Goal: Task Accomplishment & Management: Manage account settings

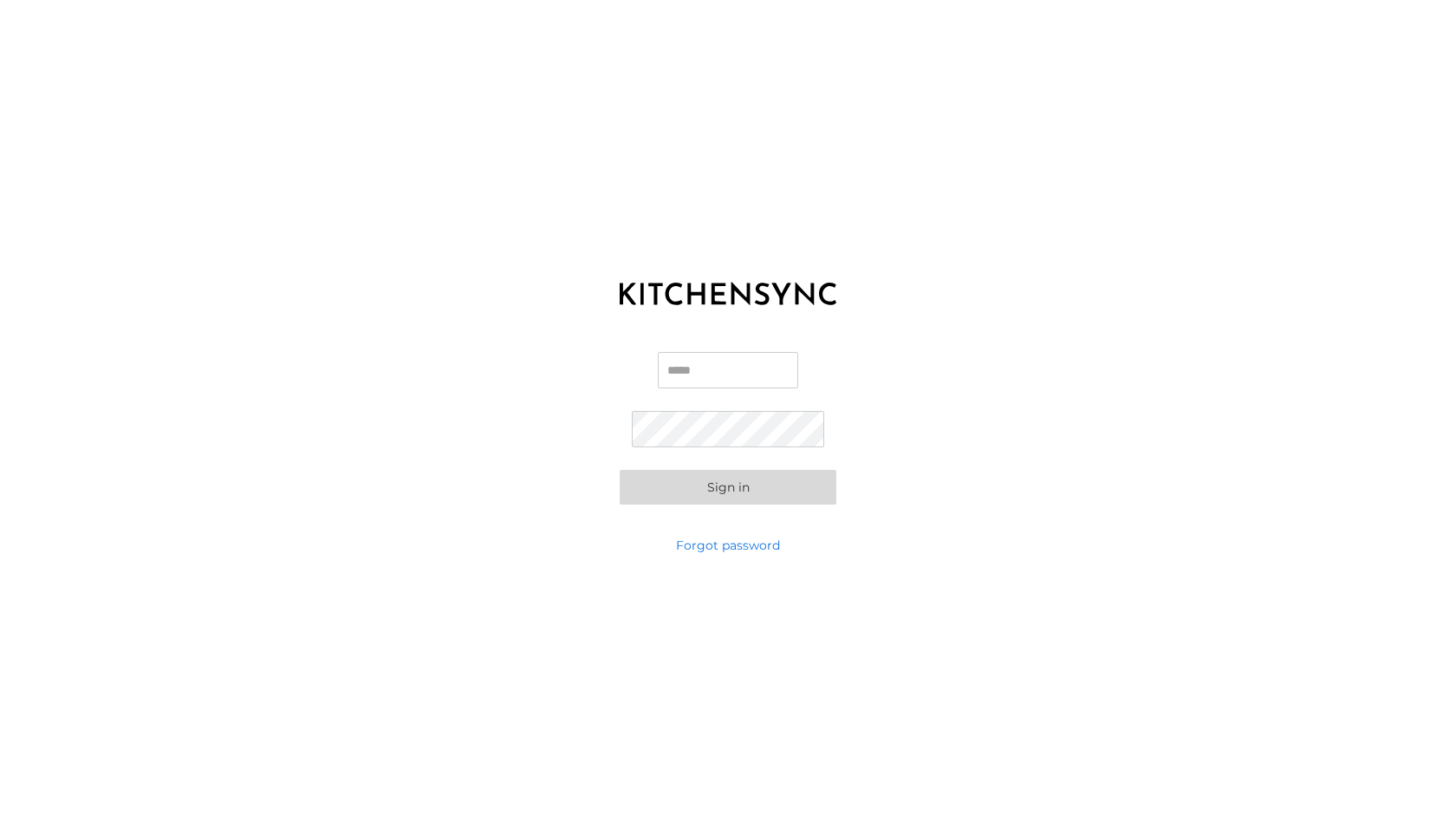
type input "**********"
click at [728, 486] on button "Sign in" at bounding box center [728, 487] width 216 height 35
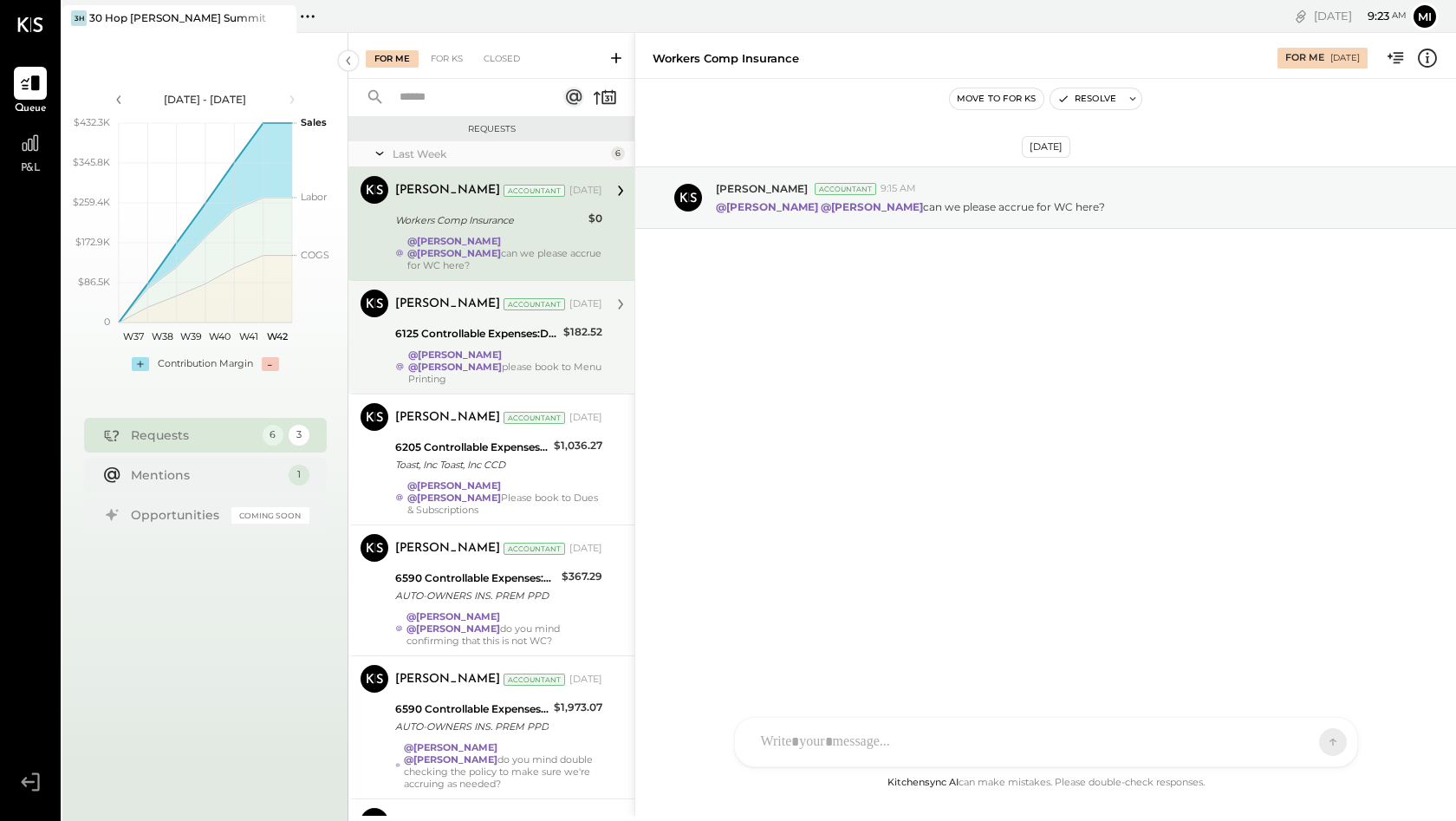
click at [590, 348] on div "@[PERSON_NAME] @[PERSON_NAME] please book to Menu Printing" at bounding box center [505, 366] width 194 height 37
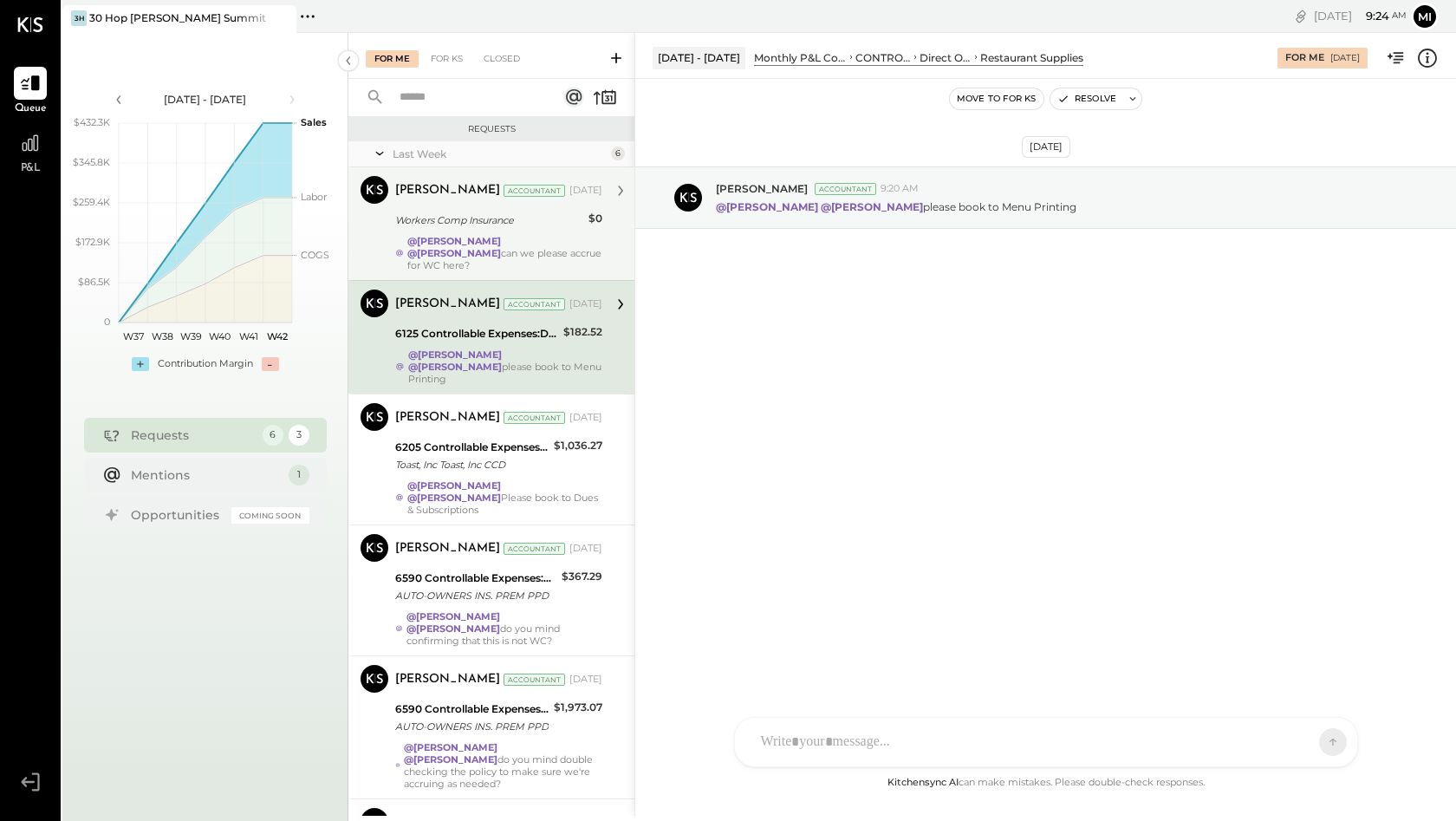
click at [575, 244] on div "@[PERSON_NAME] @[PERSON_NAME] can we please accrue for WC here?" at bounding box center [505, 253] width 195 height 37
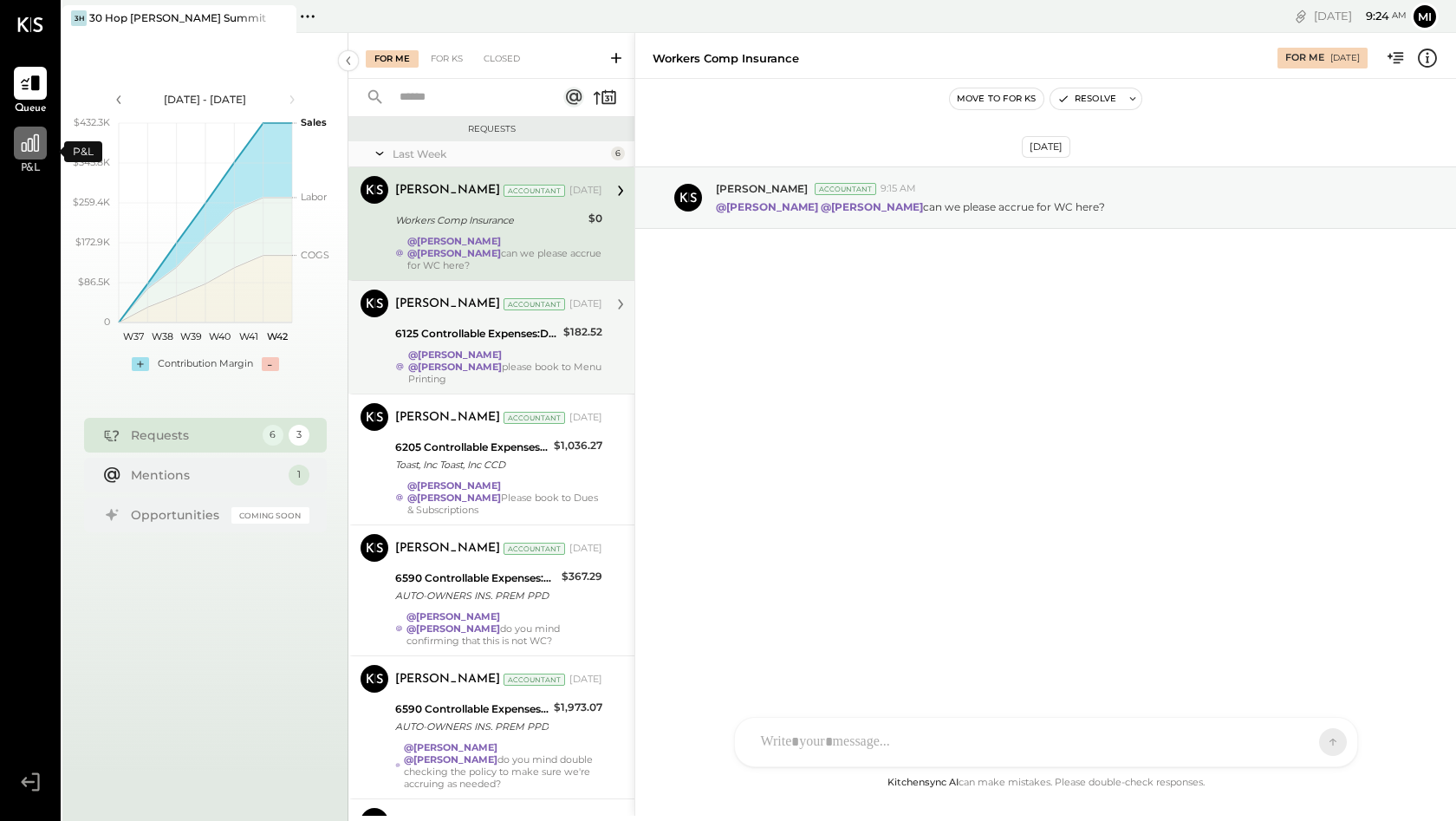
click at [29, 154] on icon at bounding box center [30, 143] width 22 height 22
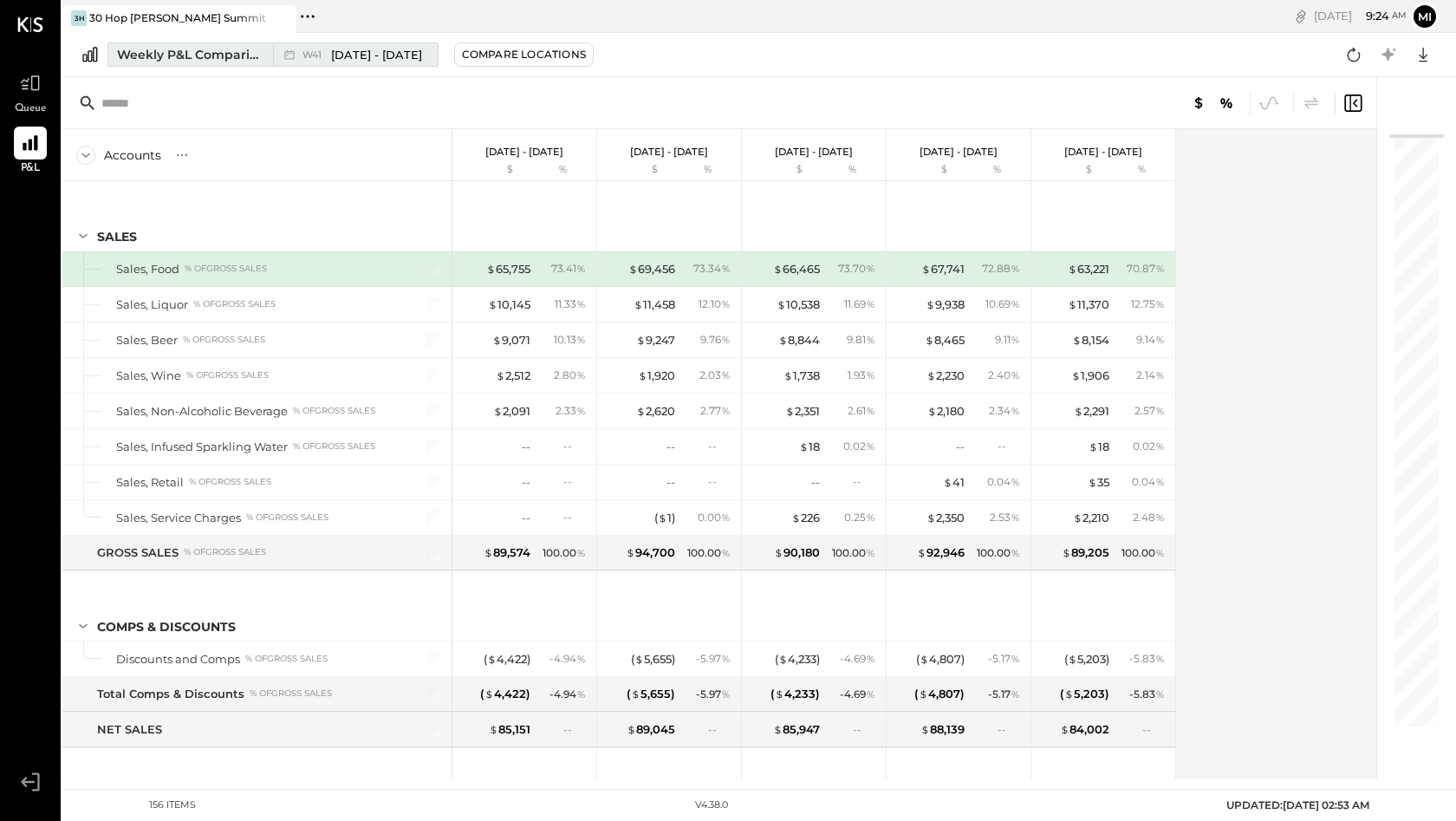
click at [368, 54] on span "[DATE] - [DATE]" at bounding box center [376, 55] width 91 height 17
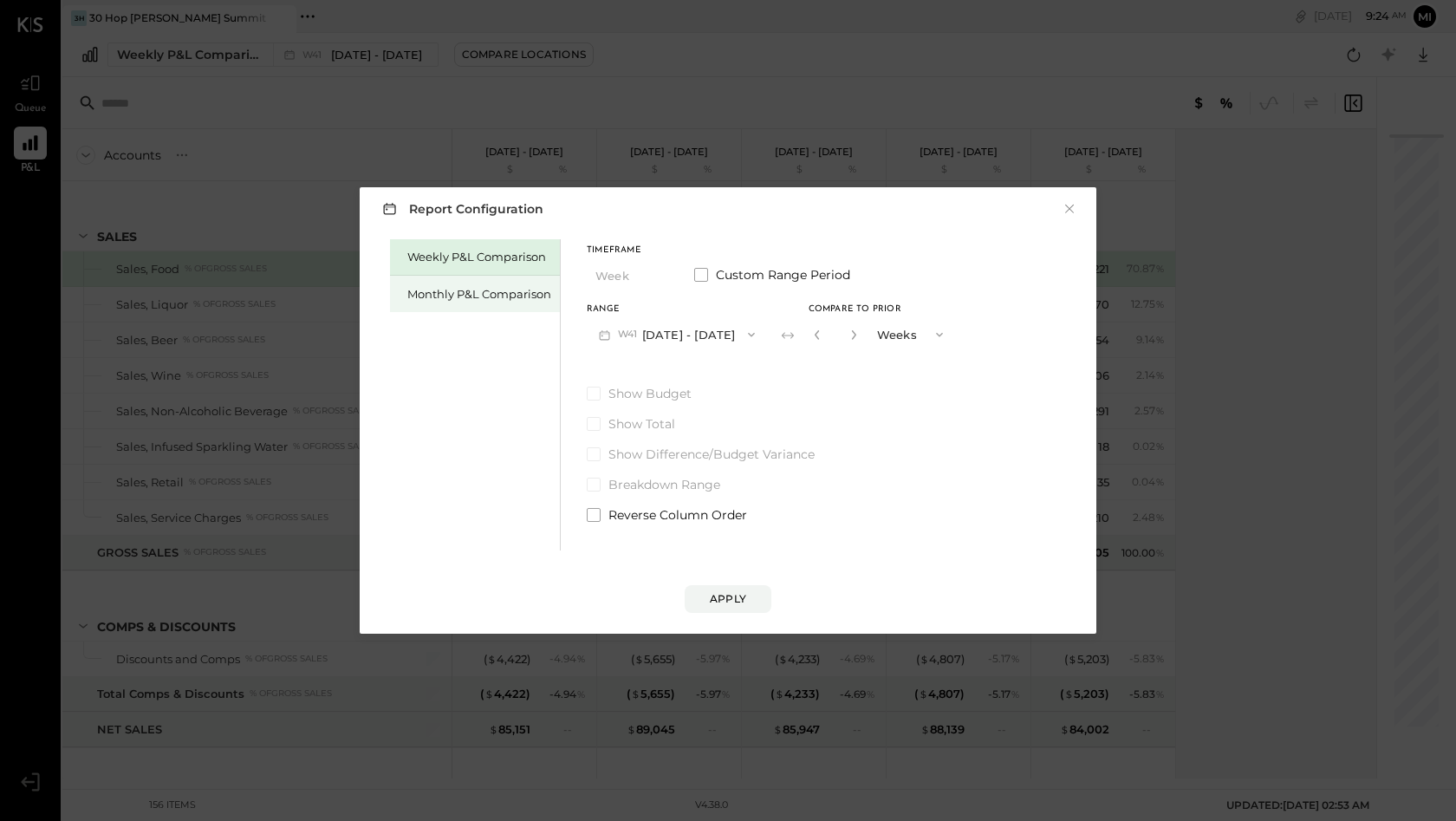
click at [532, 290] on div "Monthly P&L Comparison" at bounding box center [479, 295] width 144 height 17
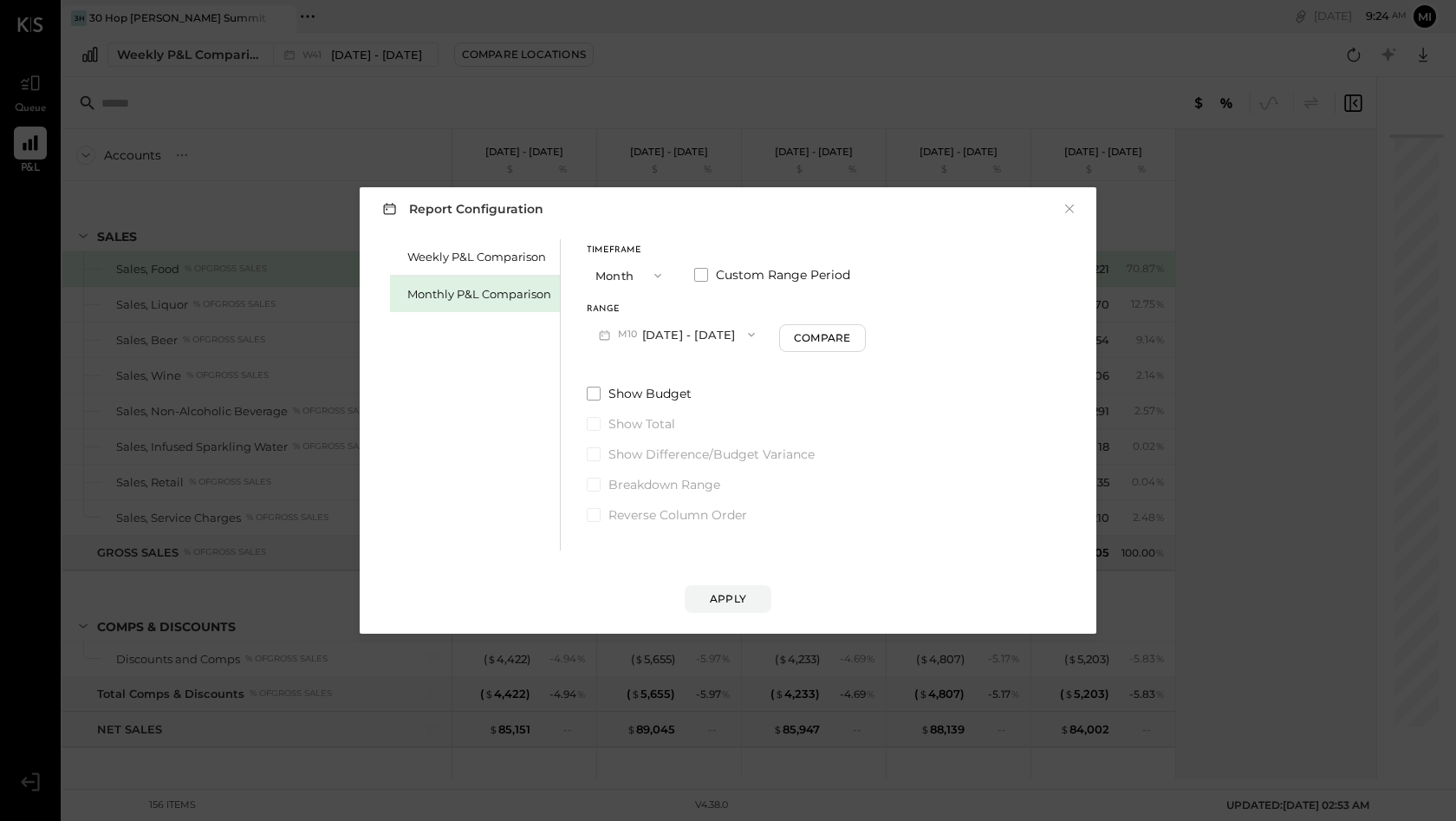
click at [640, 279] on button "Month" at bounding box center [630, 275] width 87 height 32
click at [637, 305] on span "Quarter" at bounding box center [623, 306] width 43 height 11
click at [671, 331] on button "Q4 [DATE] - [DATE]" at bounding box center [674, 334] width 174 height 32
click at [666, 372] on span "[DATE] - [DATE]" at bounding box center [662, 374] width 82 height 15
click at [732, 592] on div "Apply" at bounding box center [728, 598] width 37 height 15
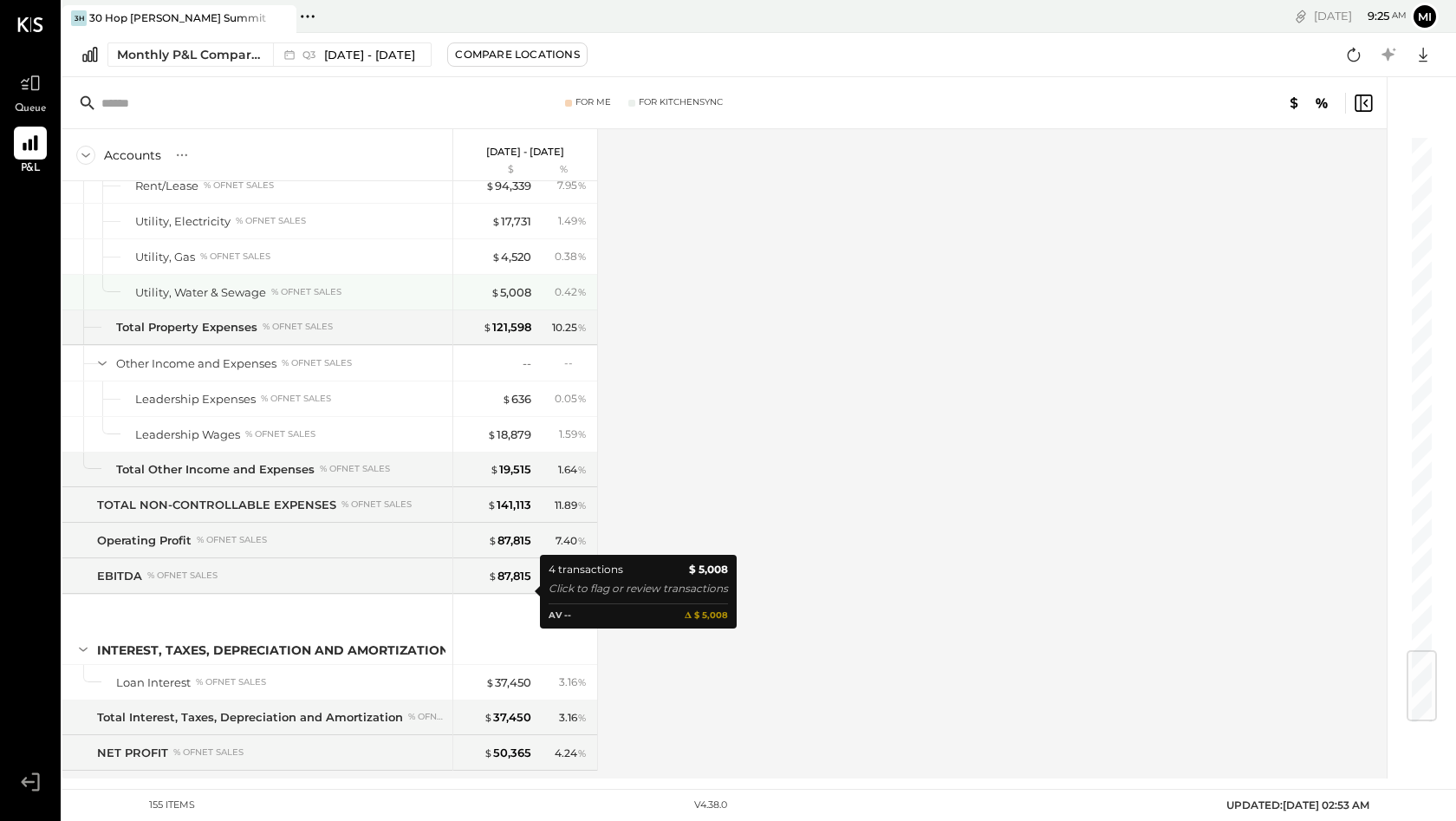
scroll to position [4378, 0]
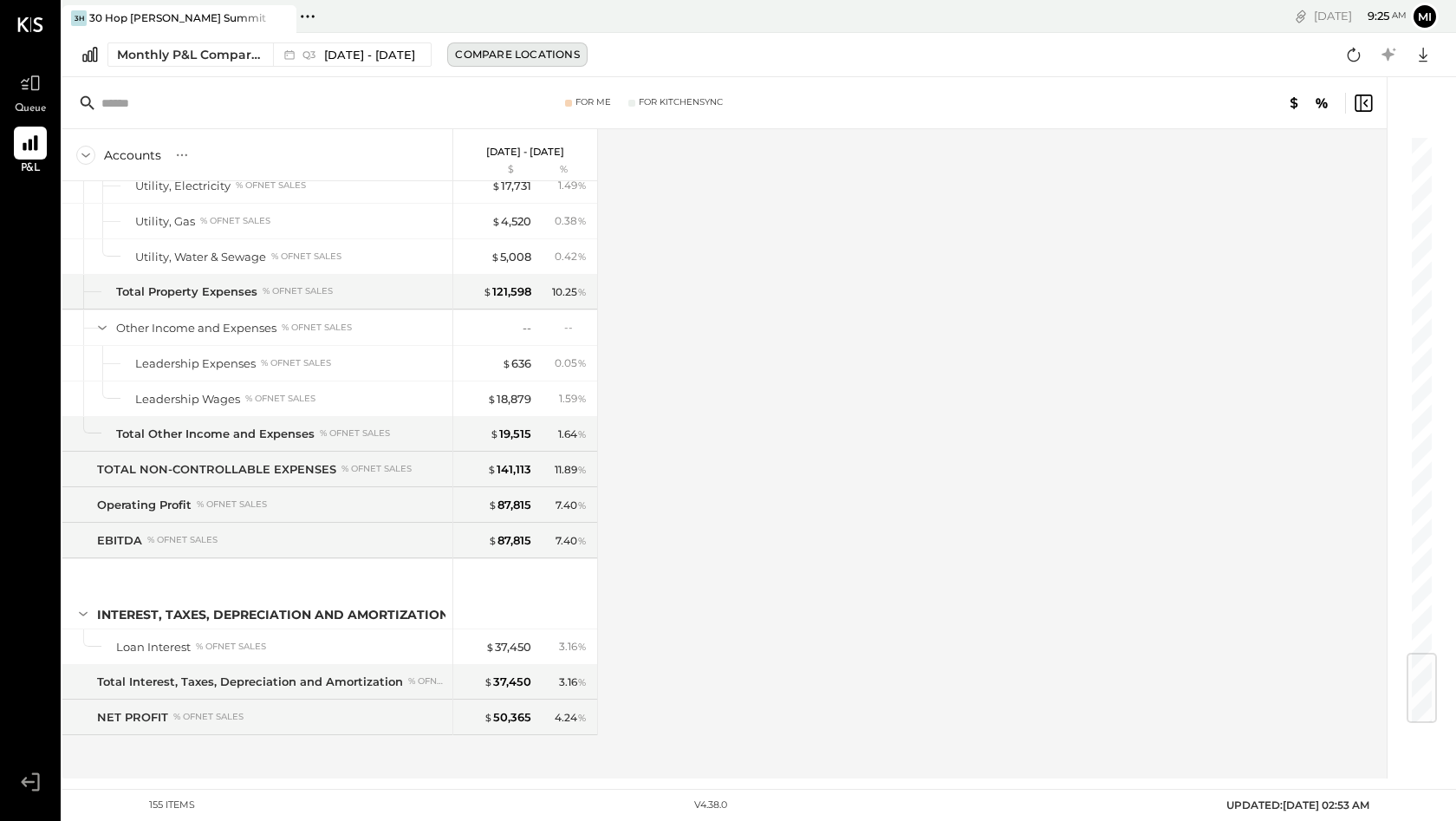
click at [543, 56] on div "Compare Locations" at bounding box center [517, 54] width 124 height 15
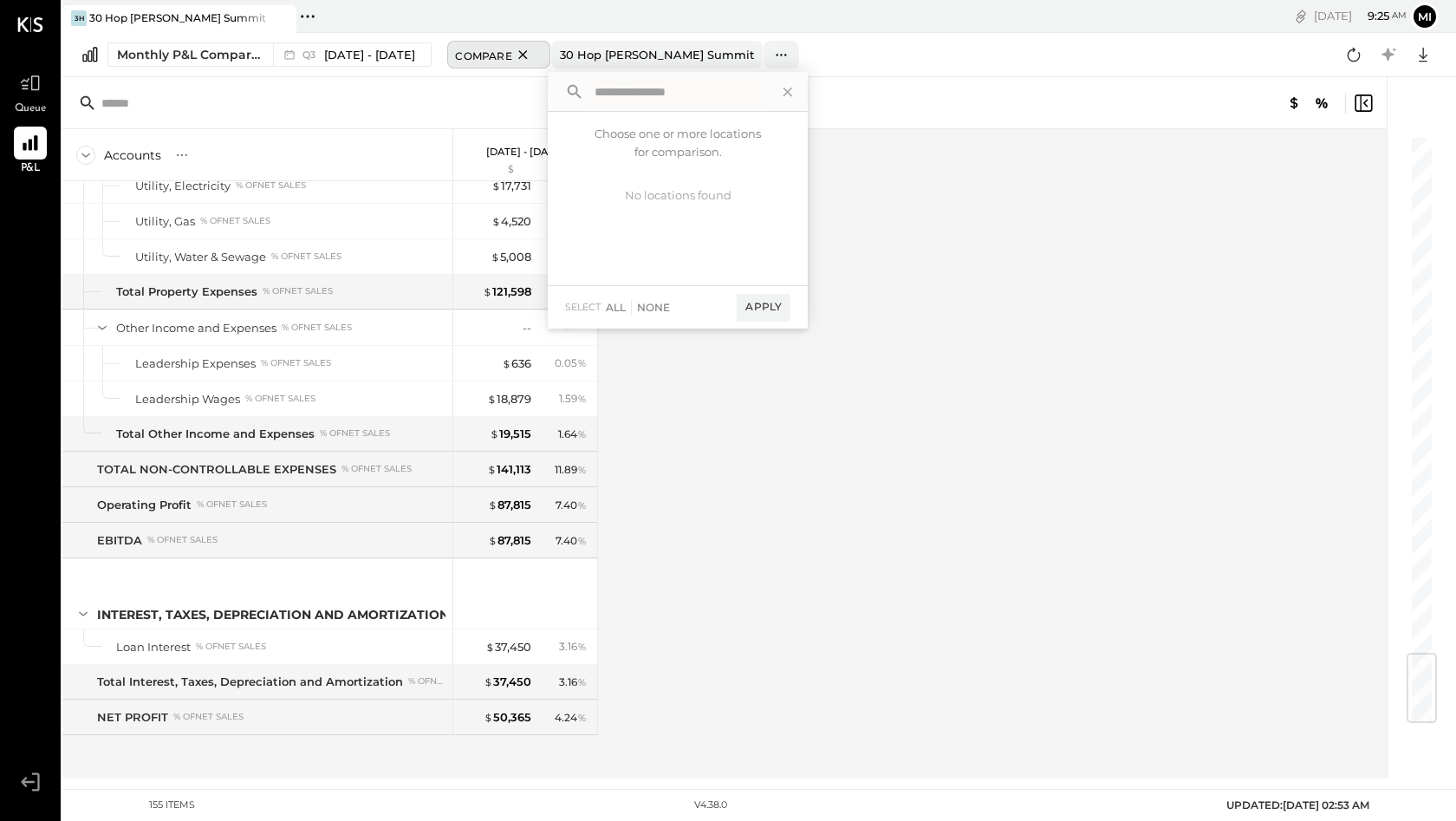
type input "*"
click at [786, 38] on div "Monthly P&L Comparison Q3 [DATE] - [DATE] Compare 30 Hop [PERSON_NAME] Summit C…" at bounding box center [759, 54] width 1394 height 44
click at [800, 87] on icon at bounding box center [788, 92] width 22 height 22
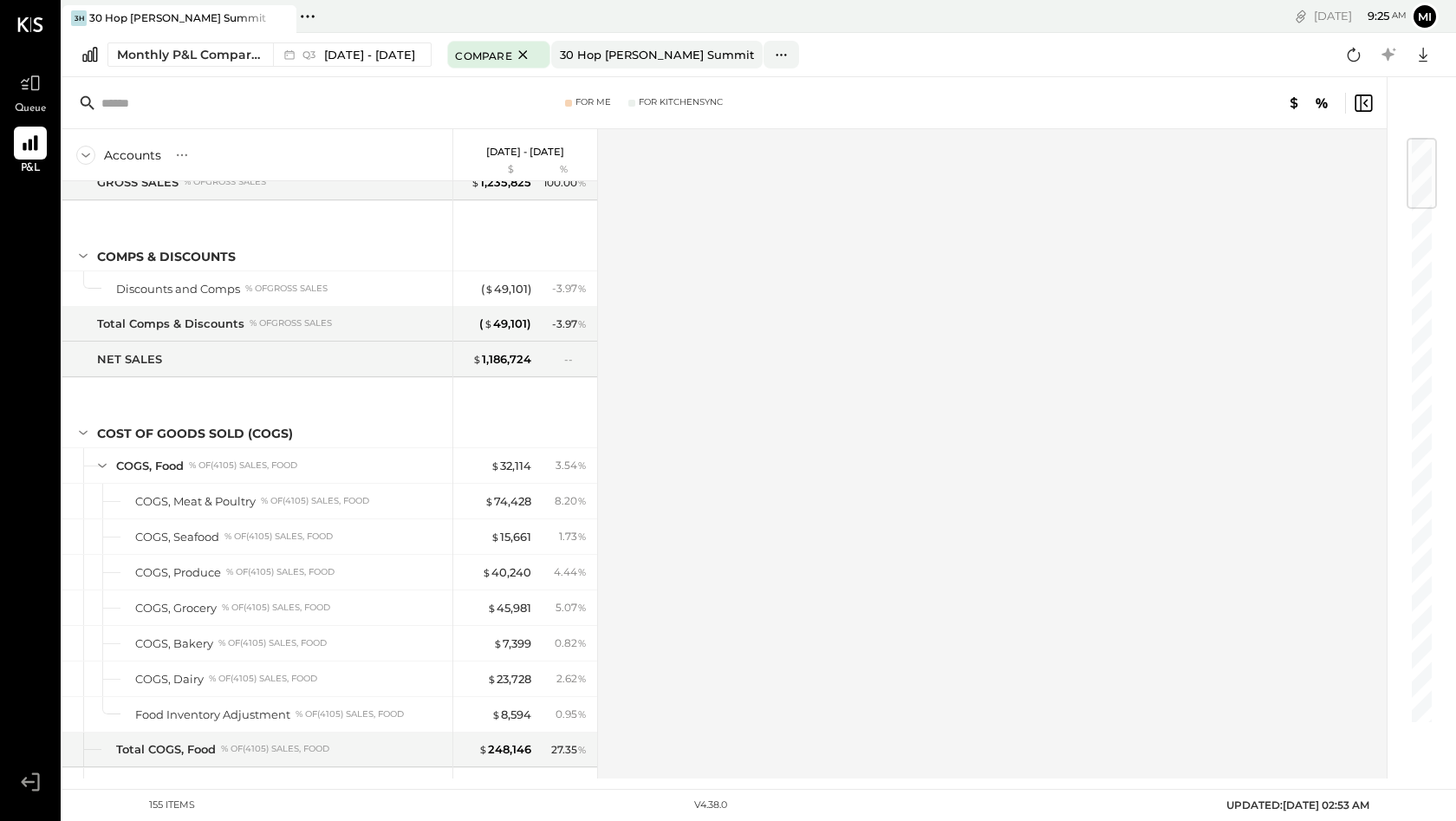
scroll to position [0, 0]
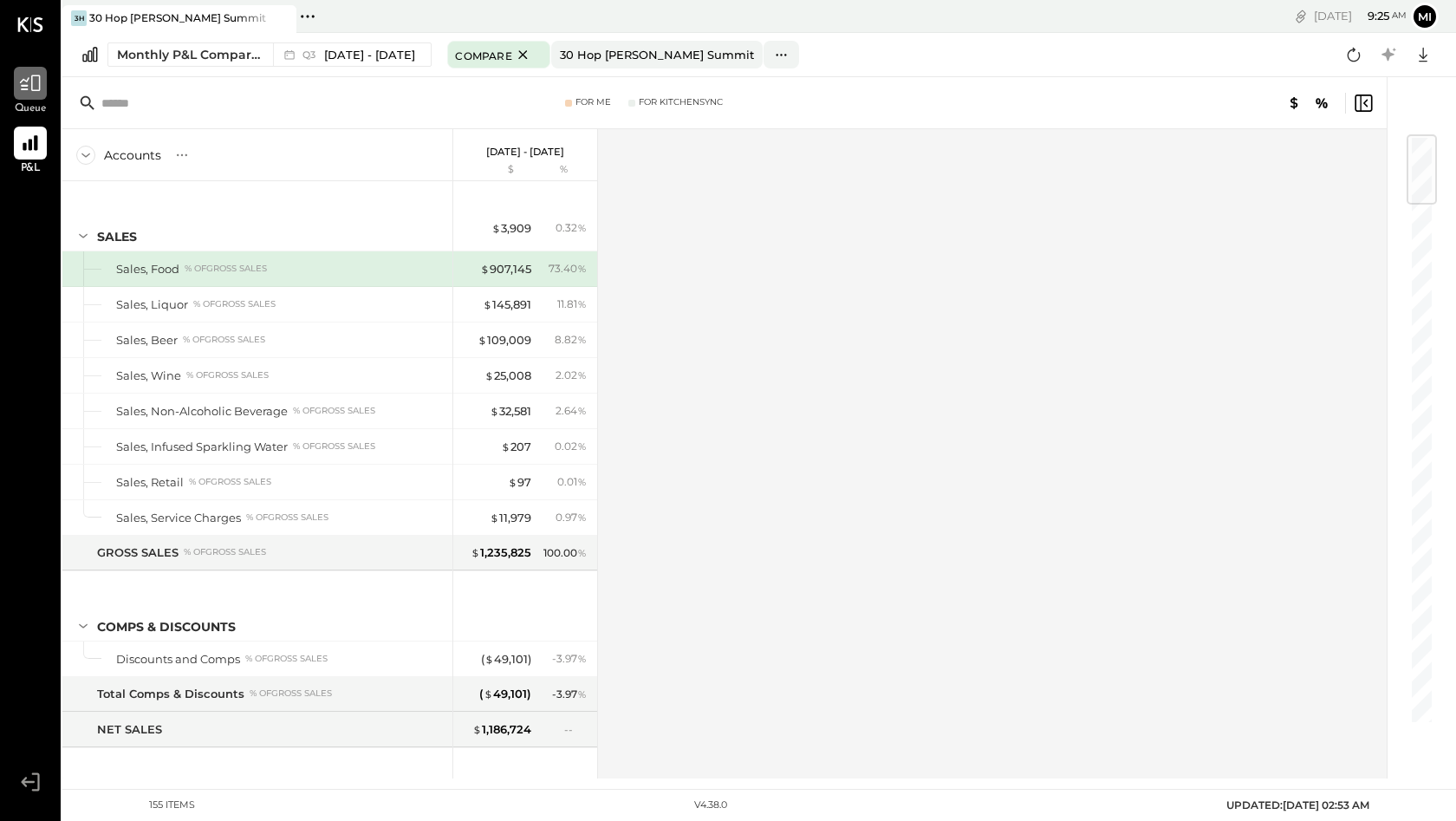
click at [29, 80] on icon at bounding box center [30, 83] width 22 height 22
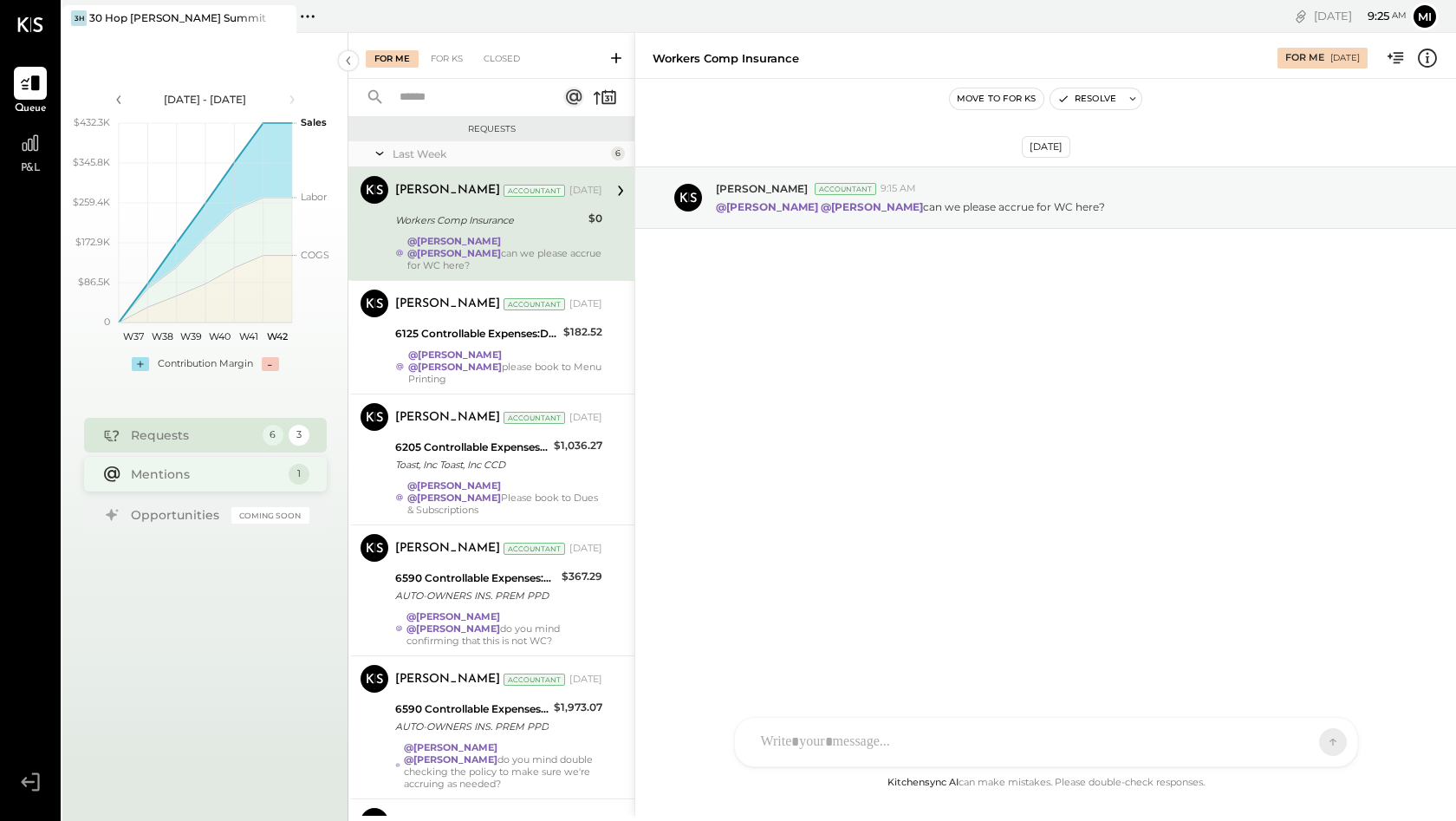
click at [228, 467] on div "Mentions" at bounding box center [205, 474] width 149 height 18
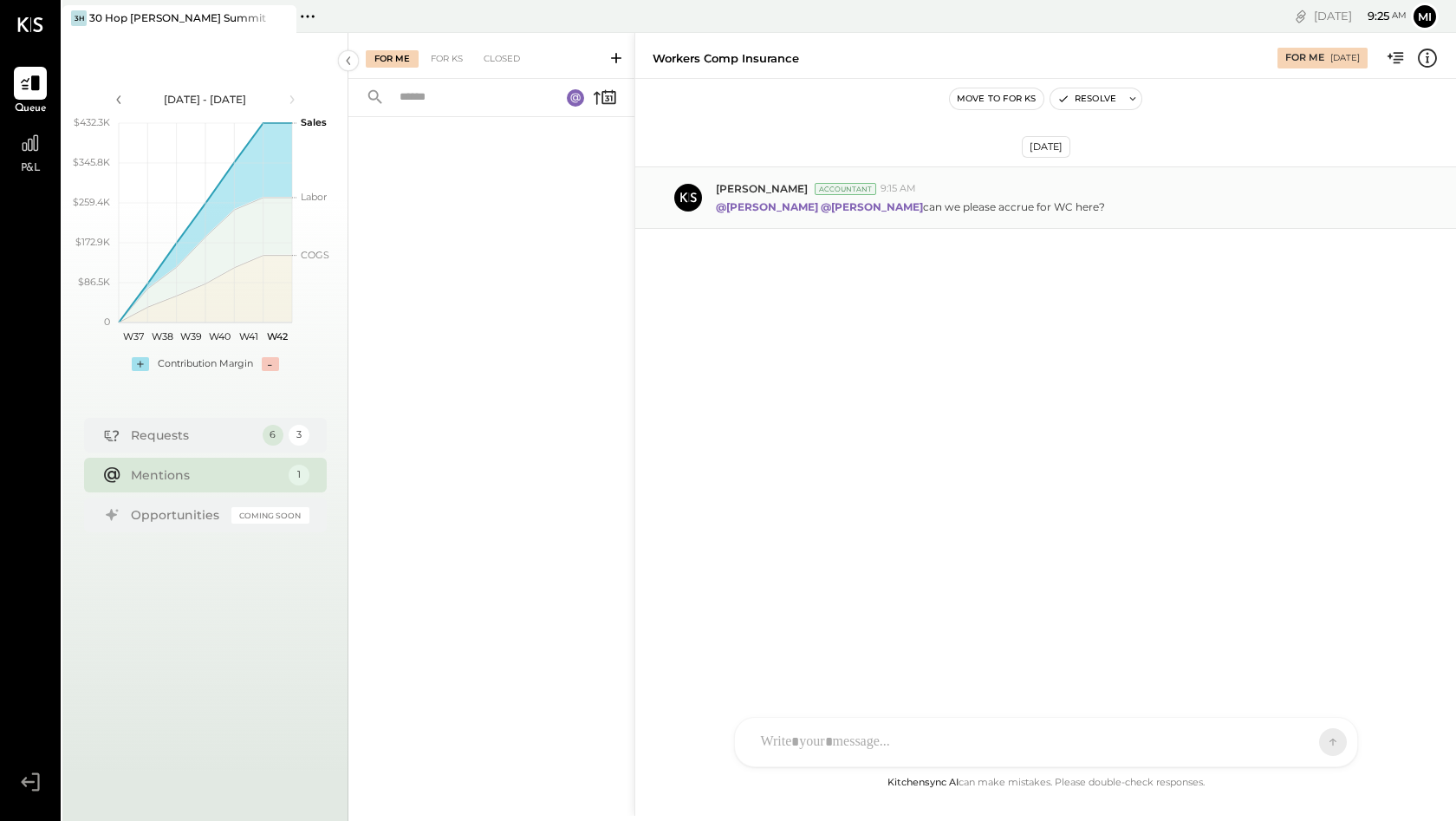
click at [1031, 201] on p "@[PERSON_NAME] @[PERSON_NAME] can we please accrue for WC here?" at bounding box center [911, 207] width 390 height 15
click at [198, 438] on div "Requests" at bounding box center [192, 434] width 123 height 18
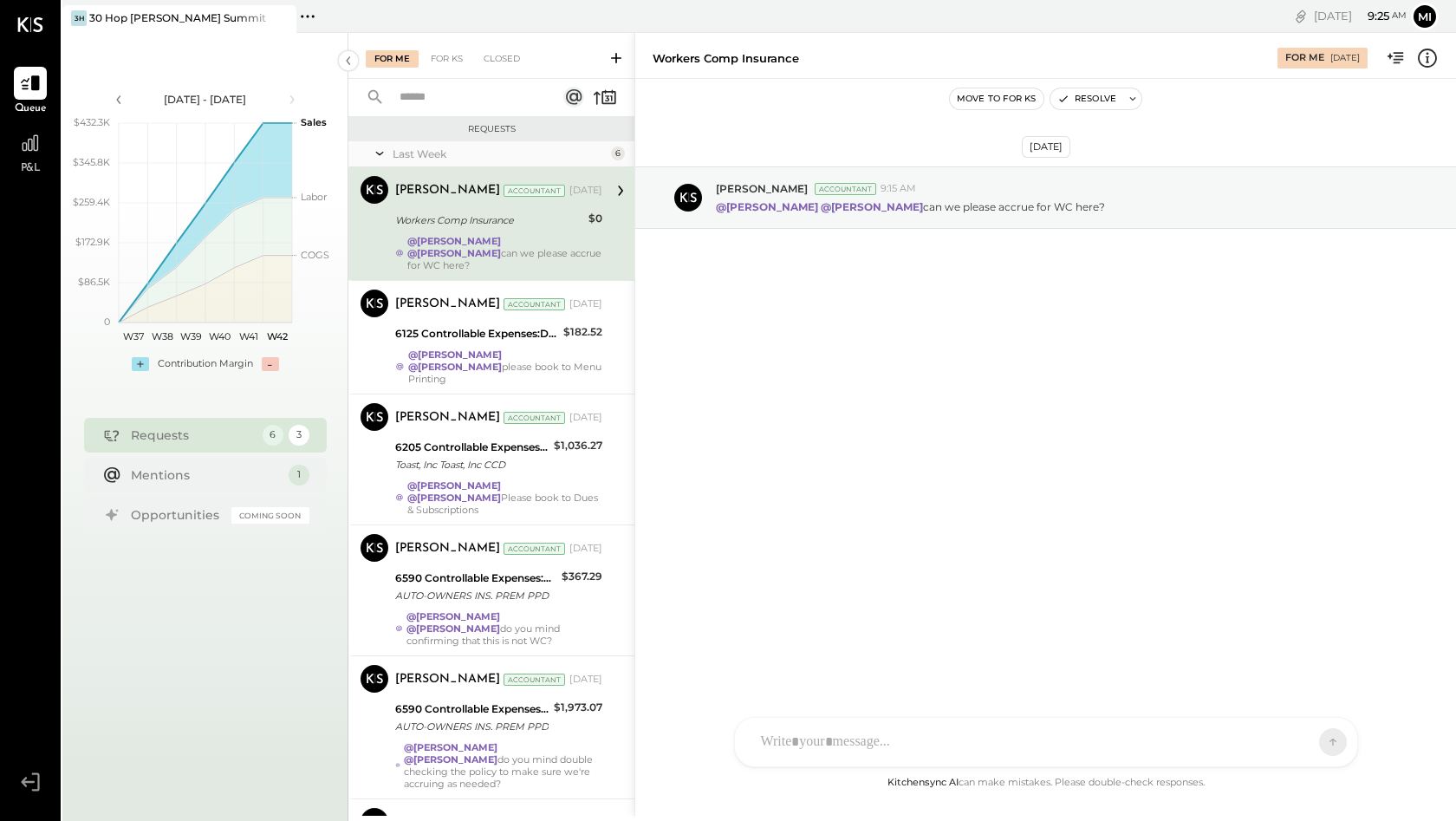
click at [530, 213] on div "Workers Comp Insurance" at bounding box center [489, 220] width 188 height 18
click at [507, 57] on div "Closed" at bounding box center [501, 59] width 53 height 18
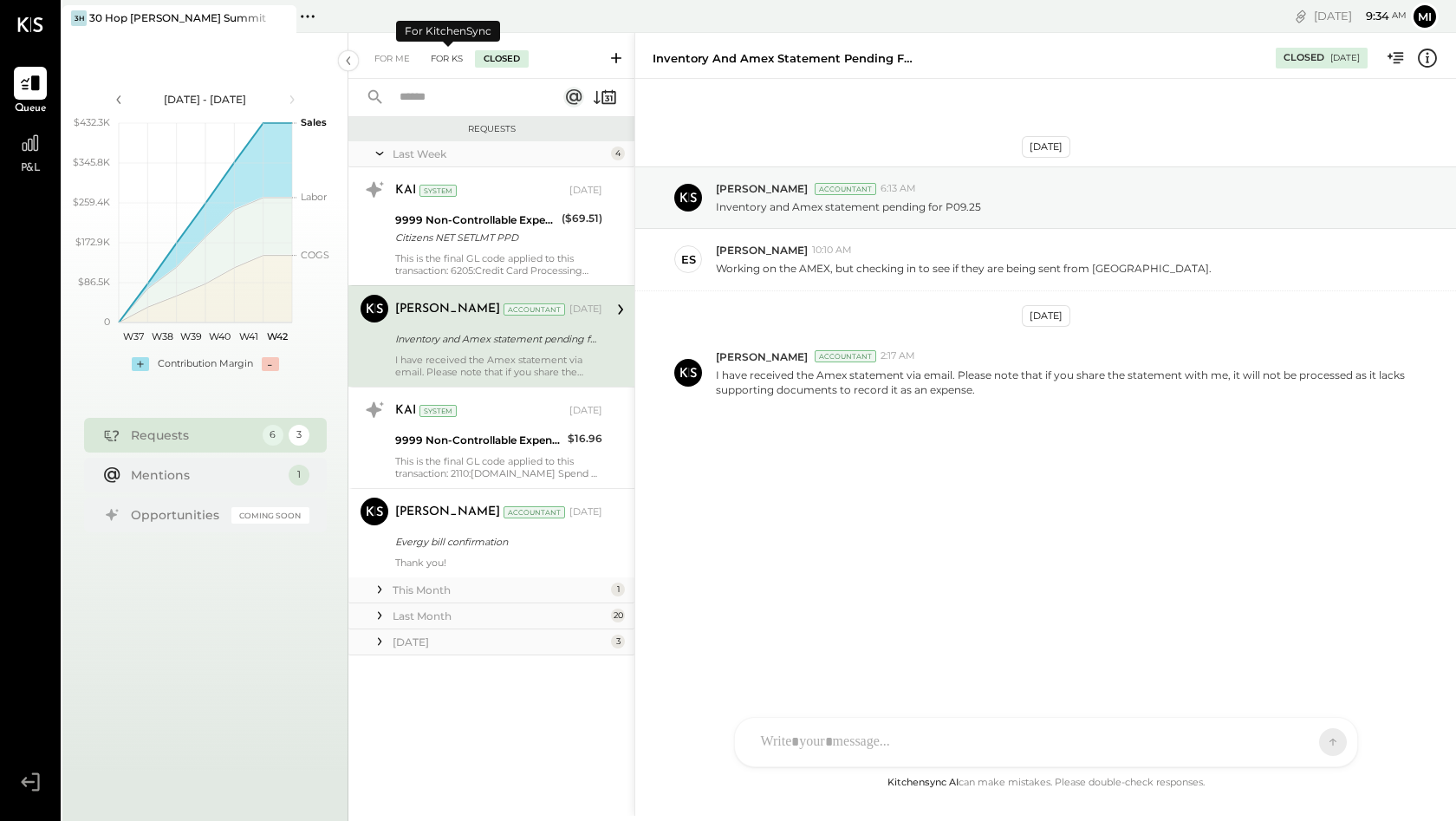
click at [458, 59] on div "For KS" at bounding box center [447, 59] width 50 height 18
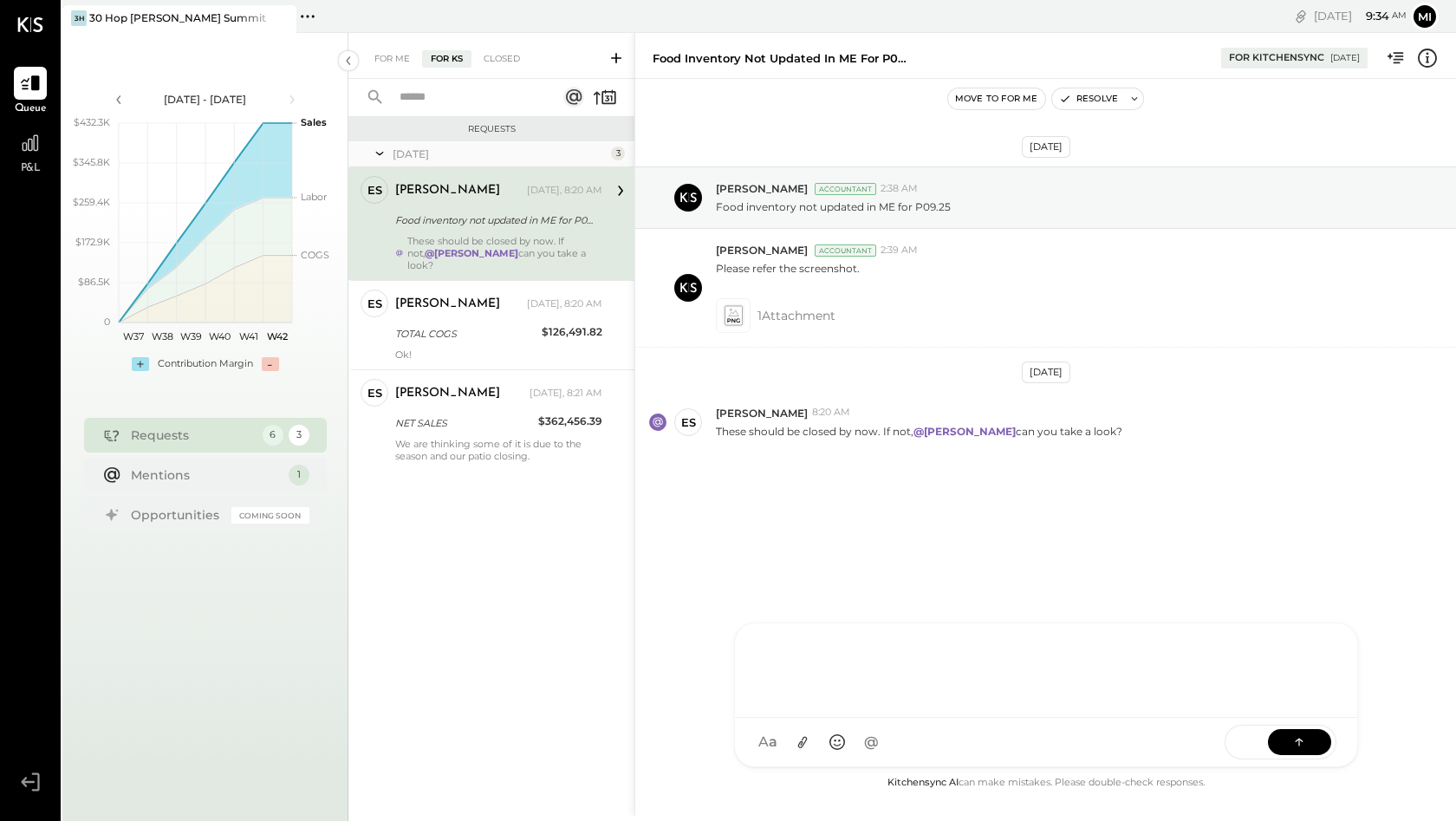
click at [875, 740] on div "AM [PERSON_NAME] [PERSON_NAME] DB [PERSON_NAME] C [PERSON_NAME] ES [PERSON_NAME…" at bounding box center [1046, 695] width 625 height 145
click at [1307, 742] on icon at bounding box center [1300, 740] width 18 height 18
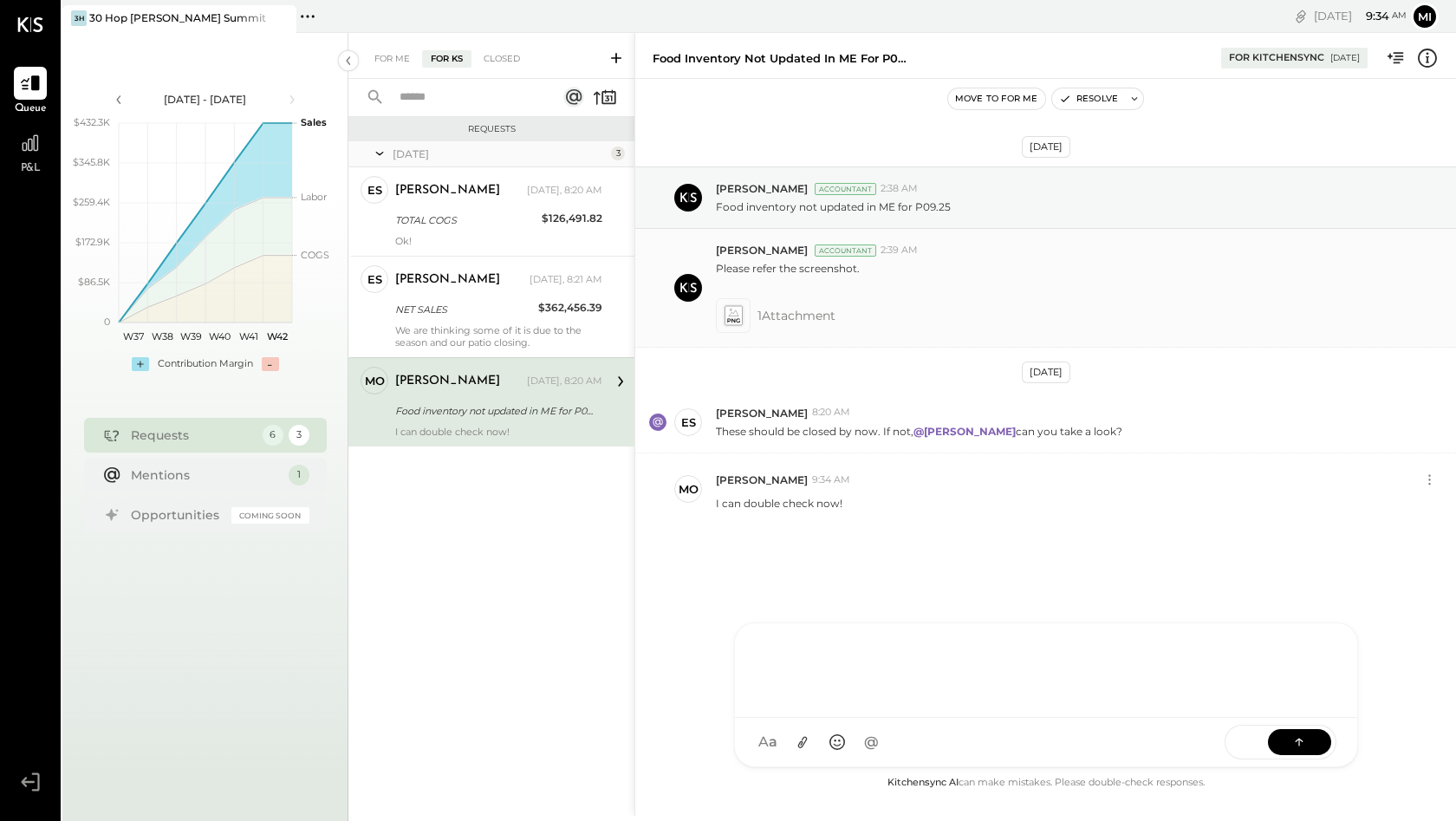
click at [733, 315] on icon at bounding box center [732, 315] width 18 height 20
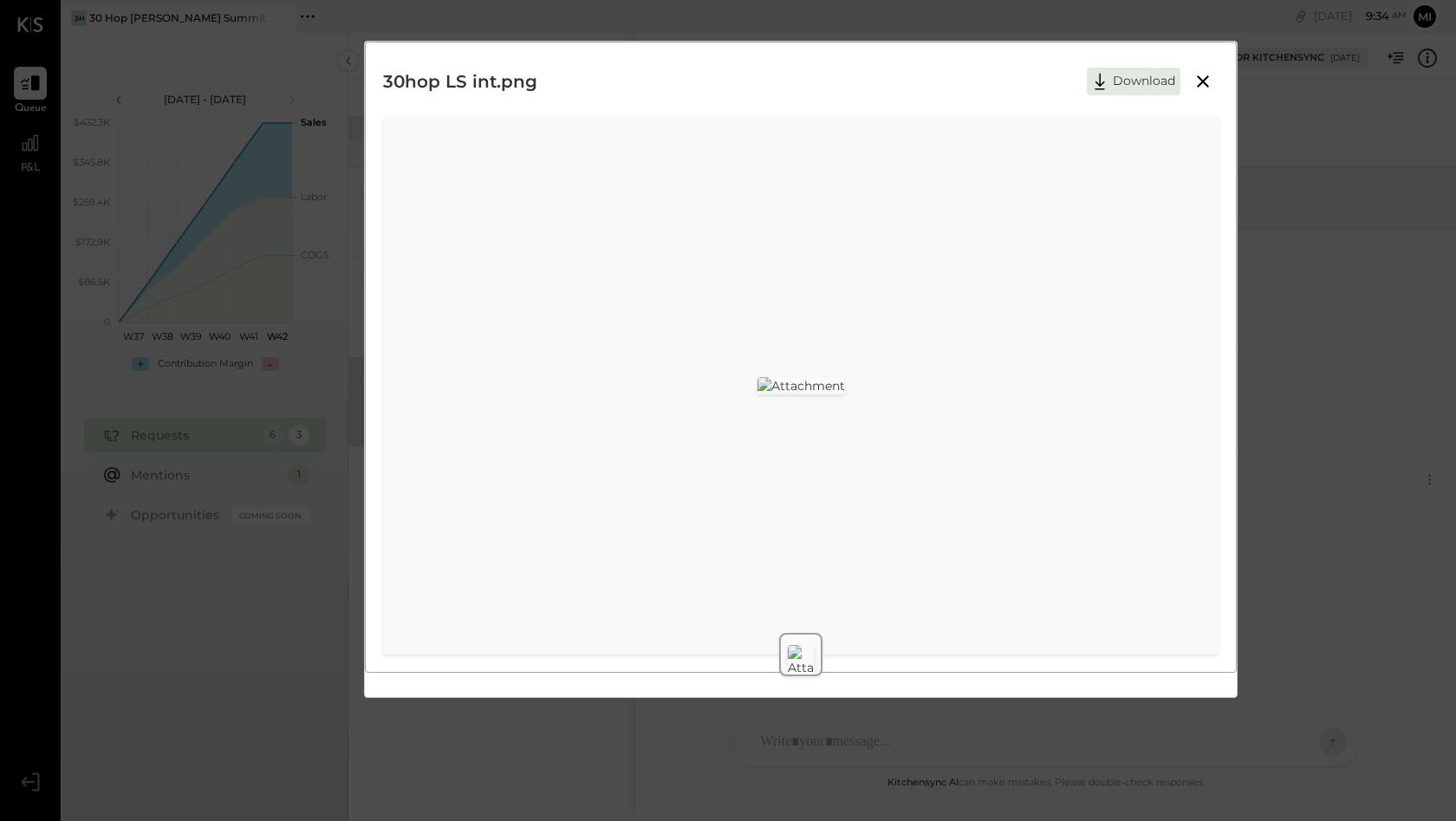
click at [1201, 83] on icon at bounding box center [1203, 81] width 12 height 12
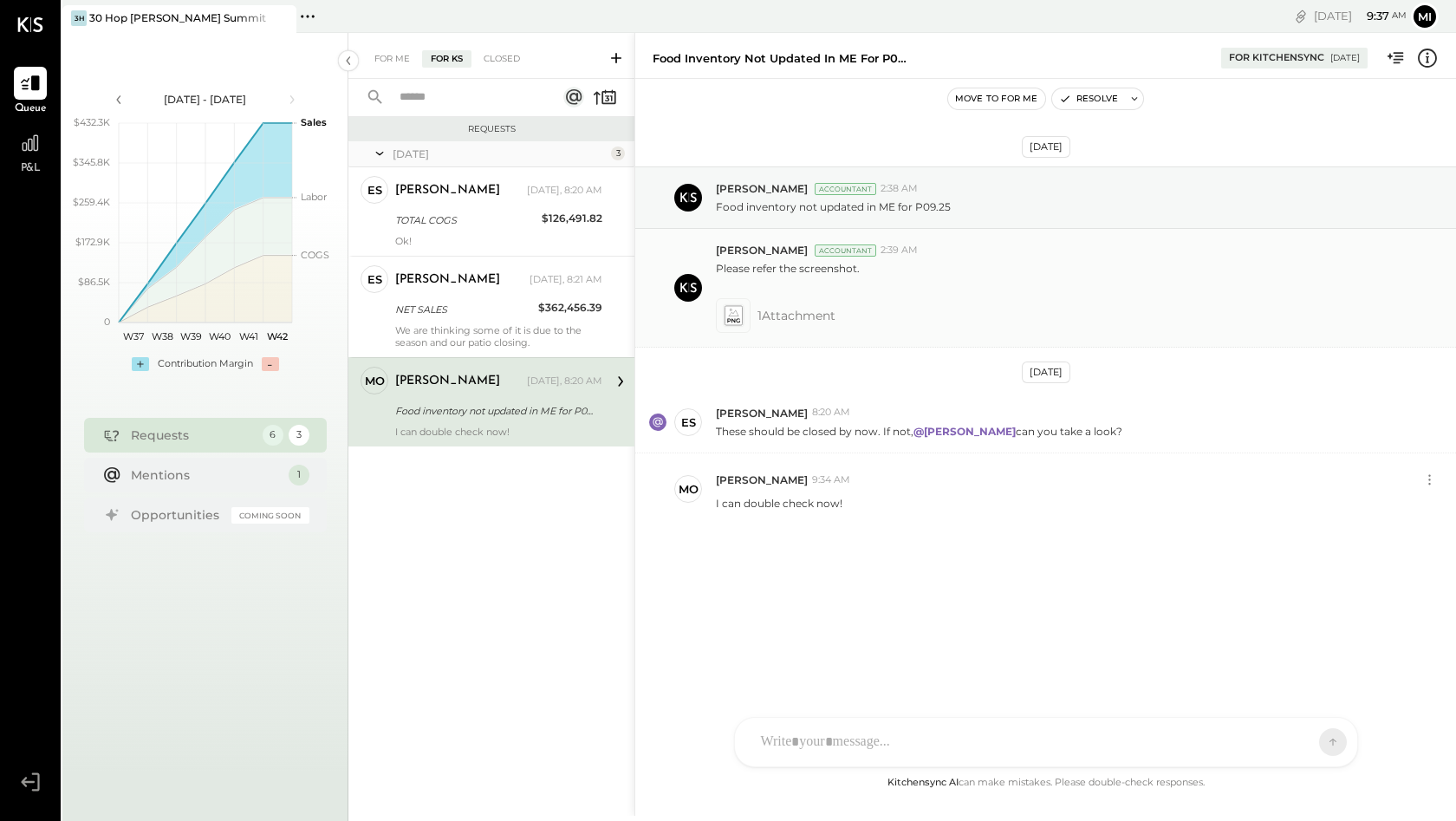
click at [723, 310] on icon at bounding box center [733, 315] width 22 height 24
